Goal: Transaction & Acquisition: Download file/media

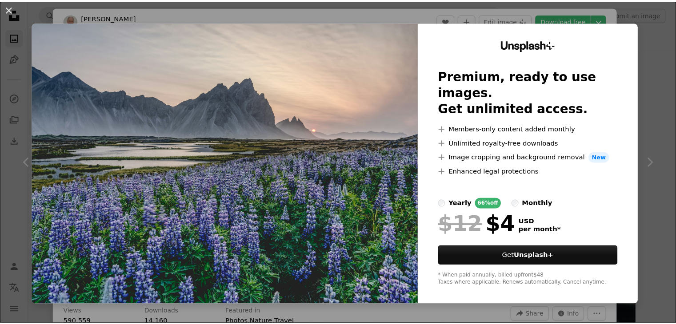
scroll to position [3911, 0]
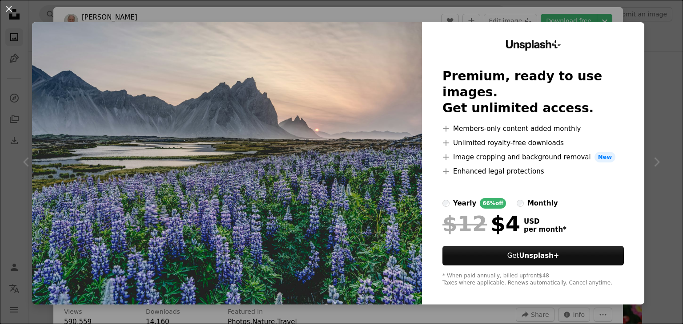
click at [663, 102] on div "An X shape Unsplash+ Premium, ready to use images. Get unlimited access. A plus…" at bounding box center [341, 162] width 683 height 324
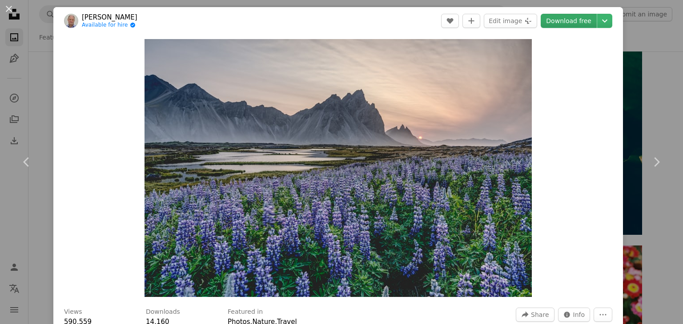
click at [555, 25] on link "Download free" at bounding box center [568, 21] width 56 height 14
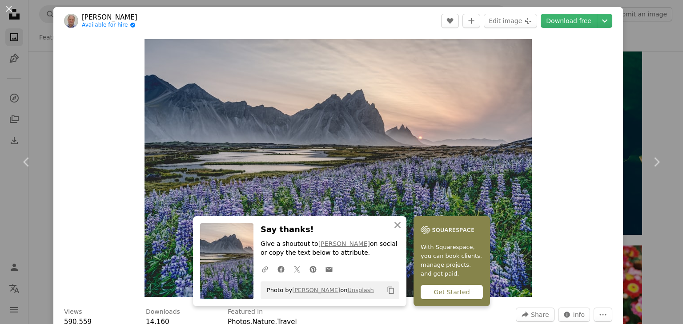
drag, startPoint x: 628, startPoint y: 40, endPoint x: 606, endPoint y: 30, distance: 23.5
click at [628, 40] on div "An X shape Chevron left Chevron right An X shape Close Say thanks! Give a shout…" at bounding box center [341, 162] width 683 height 324
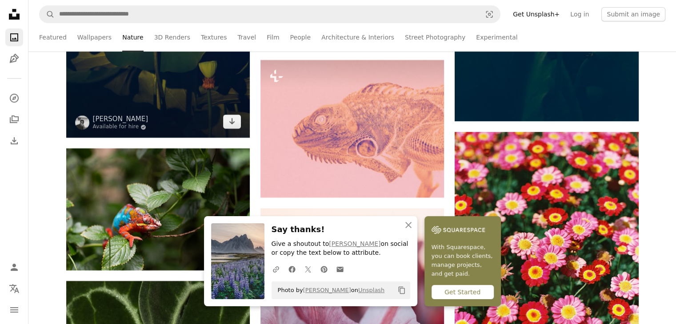
scroll to position [4000, 0]
